Goal: Information Seeking & Learning: Learn about a topic

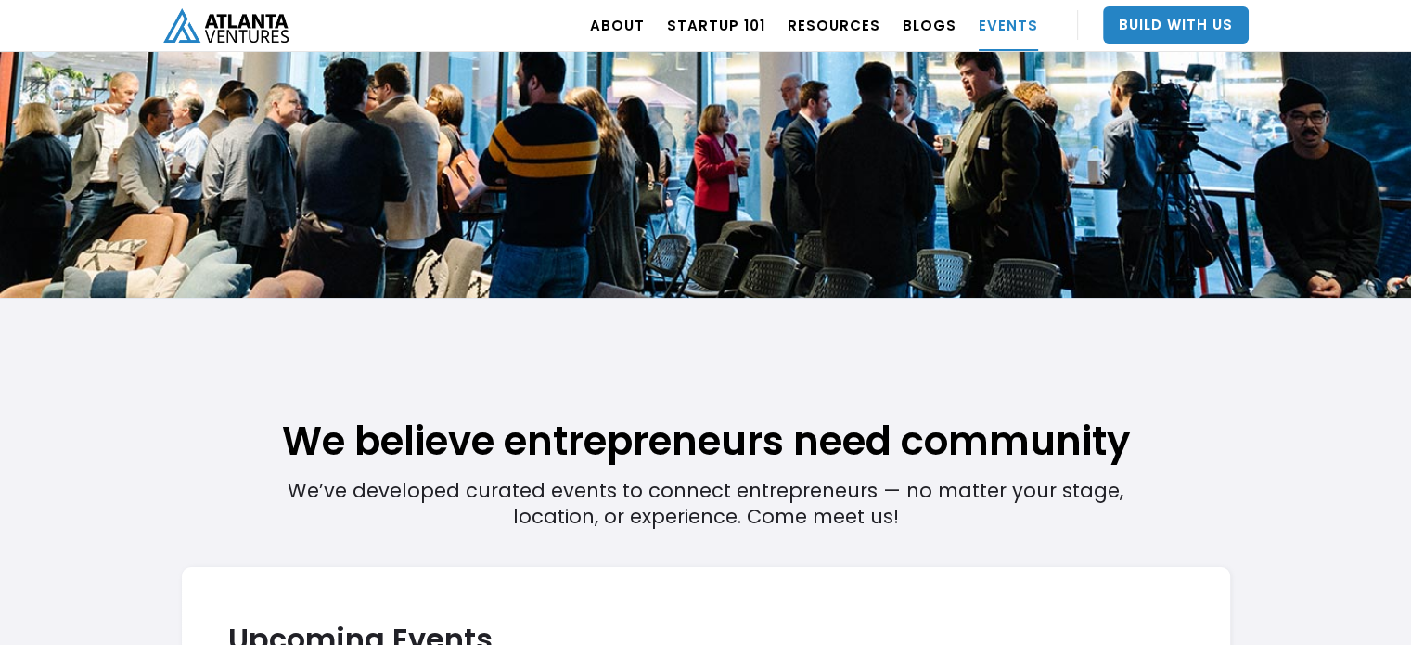
scroll to position [168, 0]
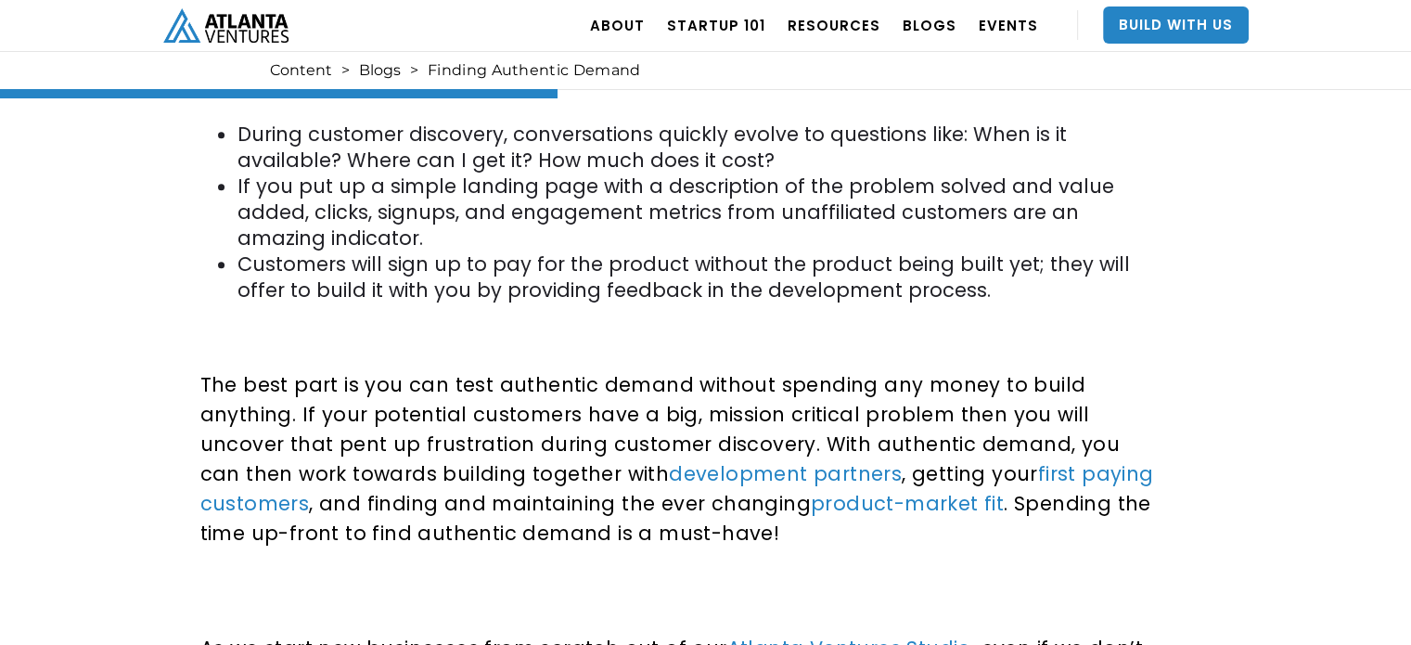
scroll to position [1370, 0]
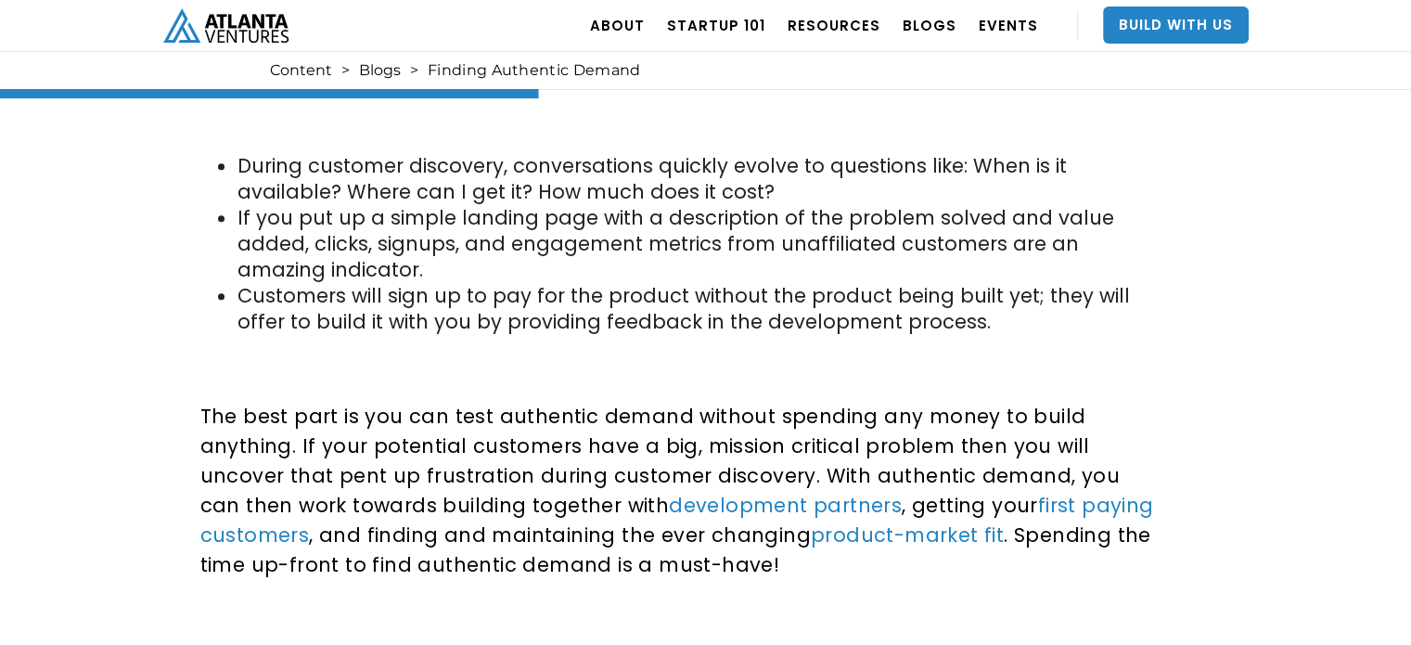
drag, startPoint x: 1421, startPoint y: 73, endPoint x: 1378, endPoint y: 278, distance: 209.6
